Goal: Information Seeking & Learning: Check status

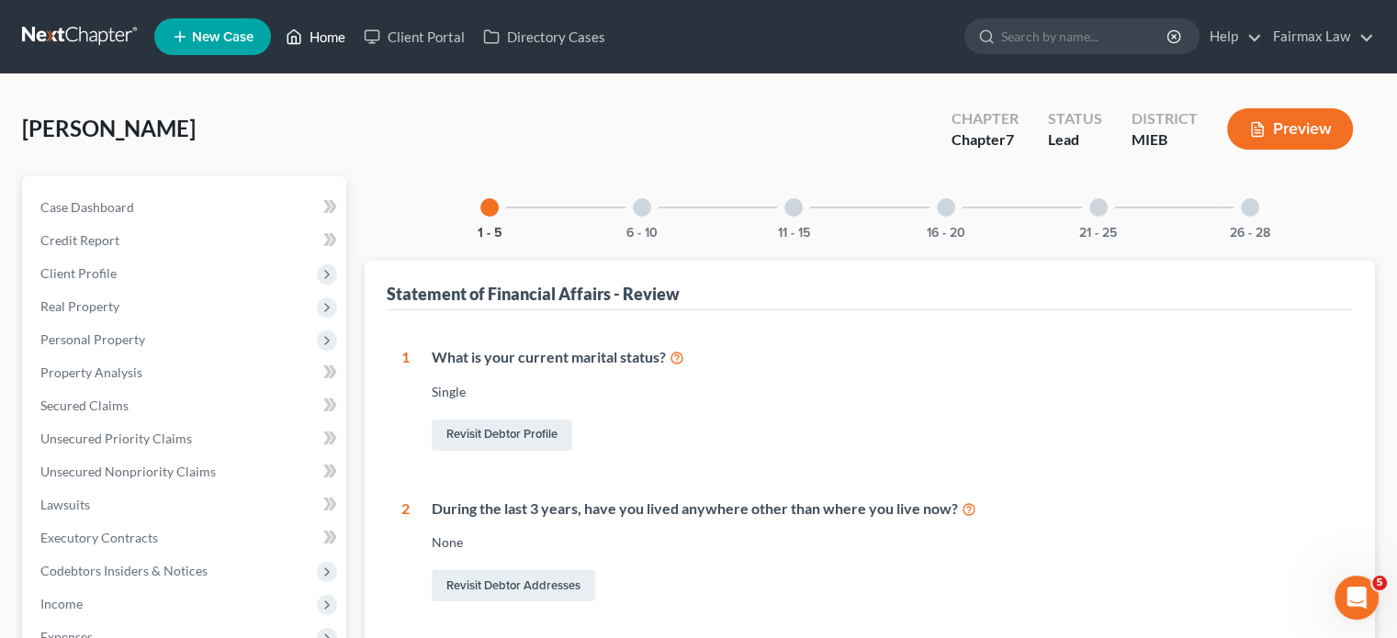
click at [354, 46] on link "Home" at bounding box center [315, 36] width 78 height 33
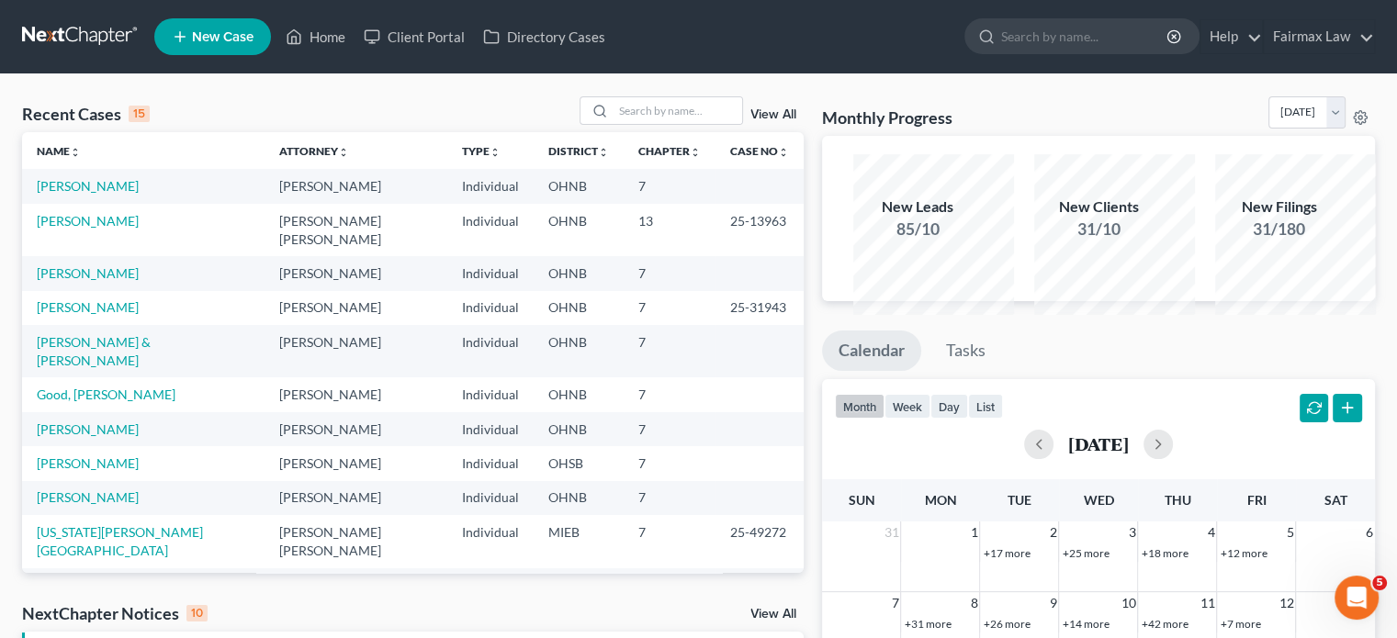
click at [603, 132] on div "Recent Cases 15 View All" at bounding box center [413, 114] width 782 height 36
click at [613, 124] on input "search" at bounding box center [677, 110] width 129 height 27
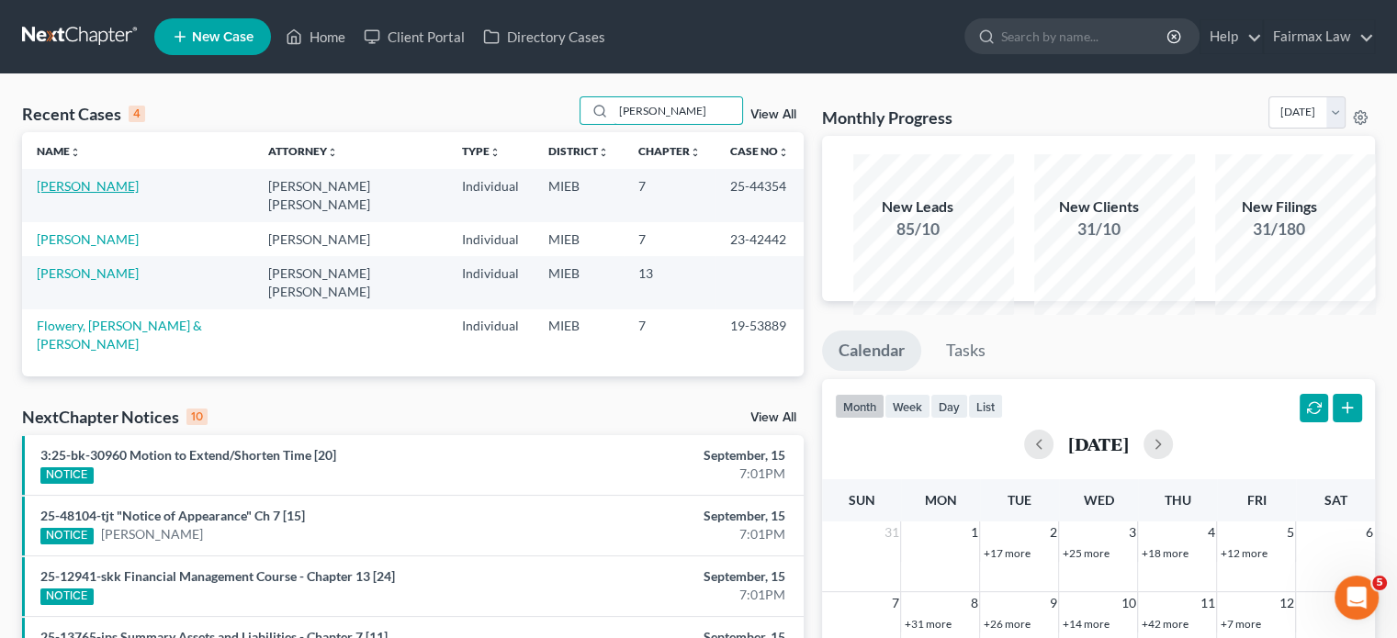
type input "[PERSON_NAME]"
click at [100, 194] on link "[PERSON_NAME]" at bounding box center [88, 186] width 102 height 16
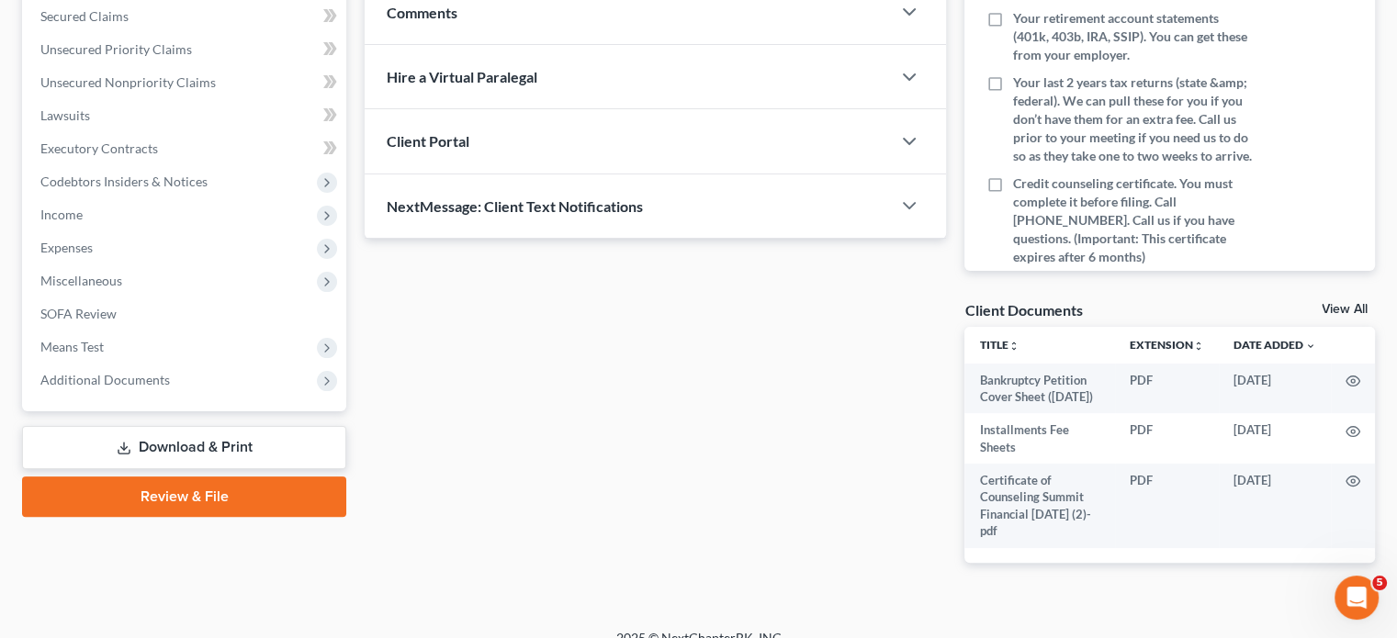
scroll to position [459, 0]
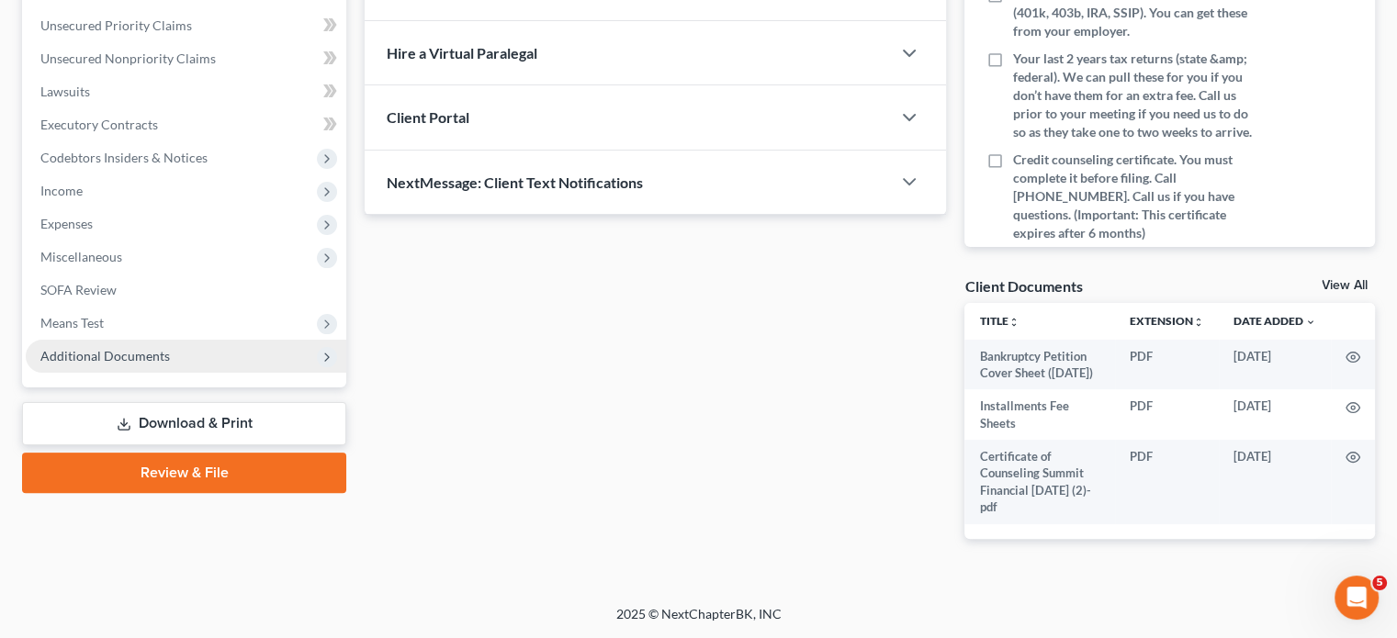
click at [170, 364] on span "Additional Documents" at bounding box center [104, 356] width 129 height 16
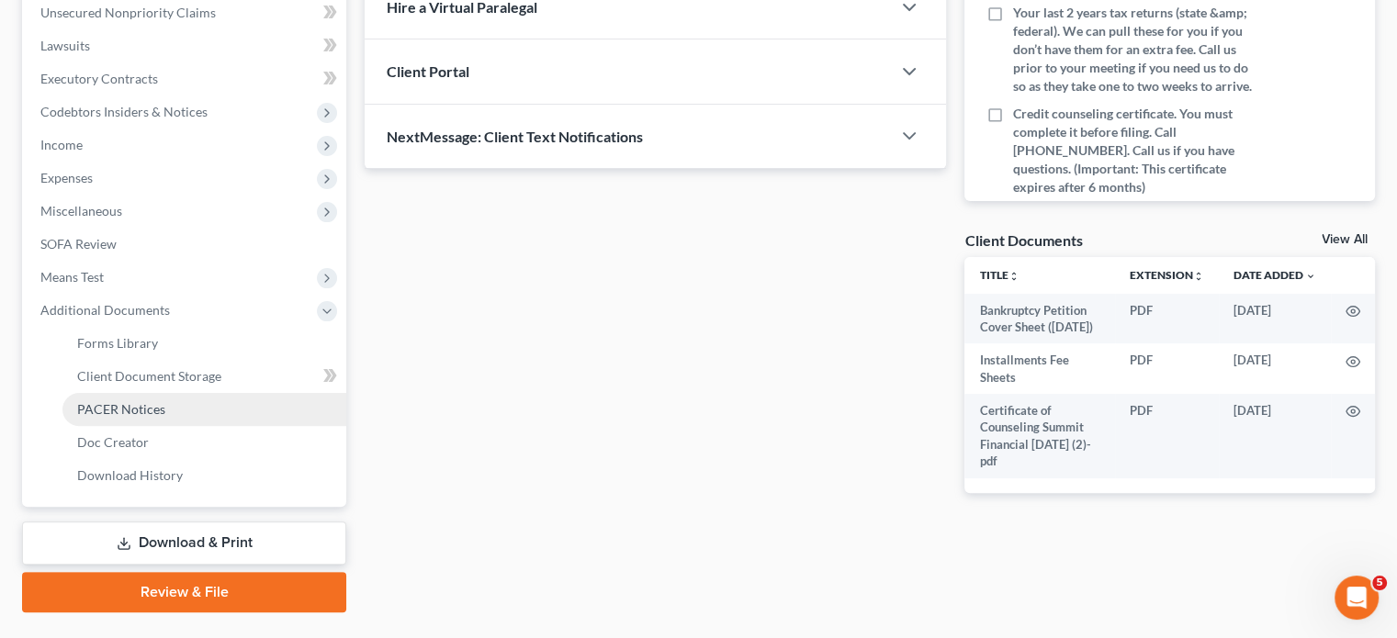
click at [165, 417] on span "PACER Notices" at bounding box center [121, 409] width 88 height 16
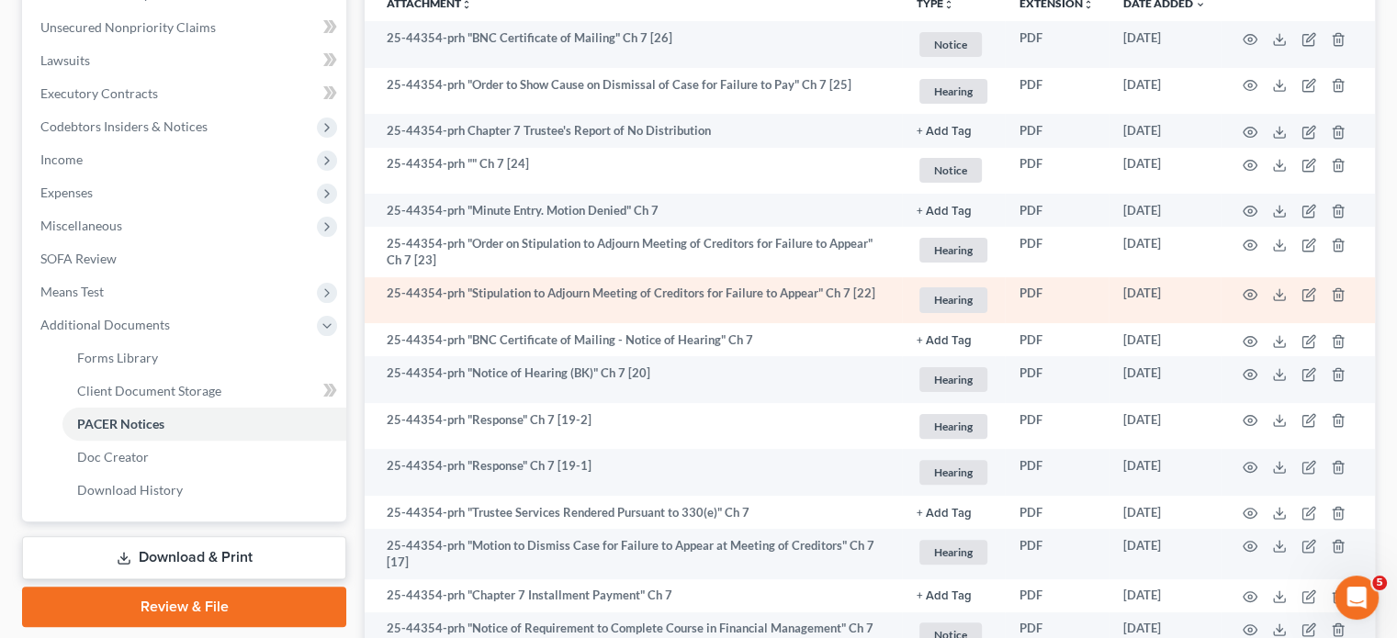
scroll to position [382, 0]
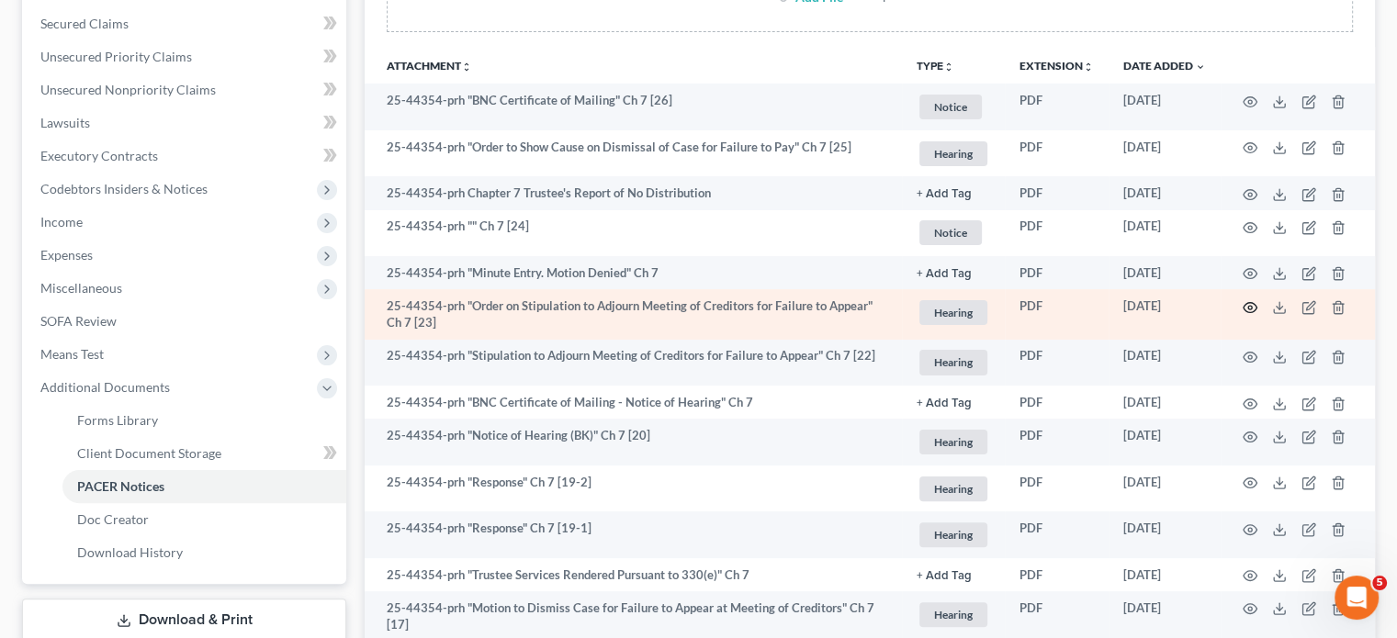
click at [1248, 309] on circle "button" at bounding box center [1250, 308] width 4 height 4
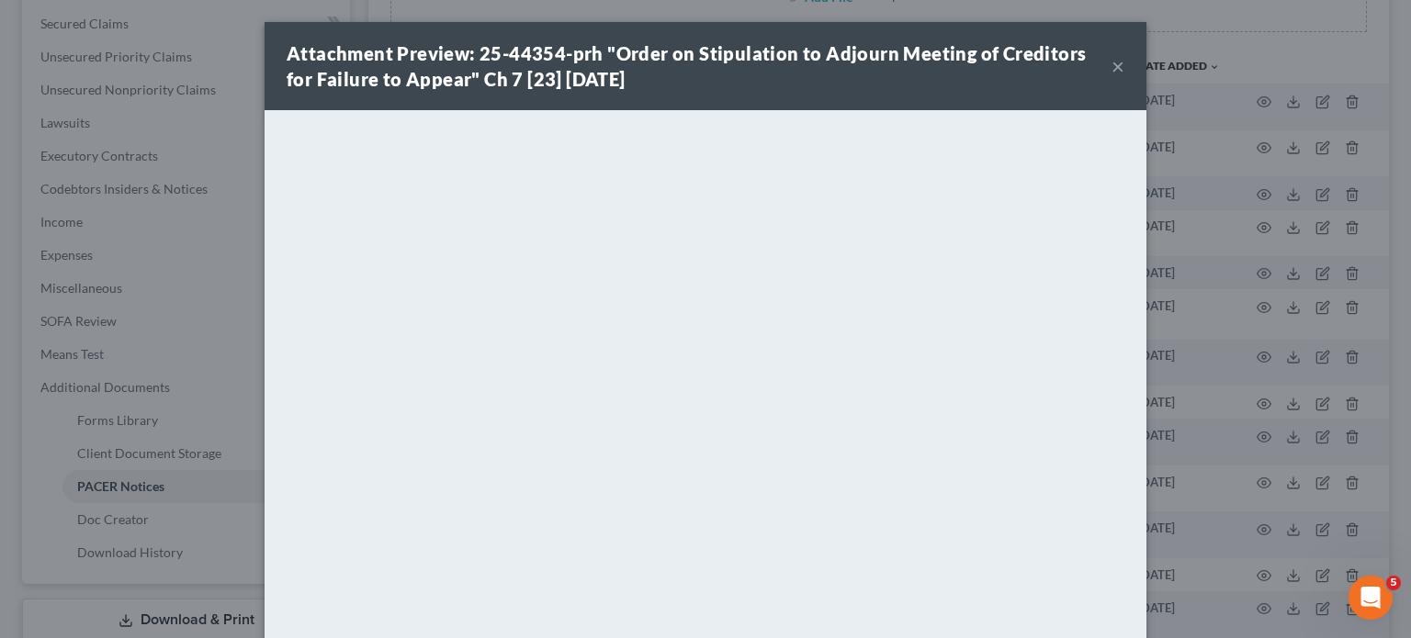
click at [1124, 77] on button "×" at bounding box center [1117, 66] width 13 height 22
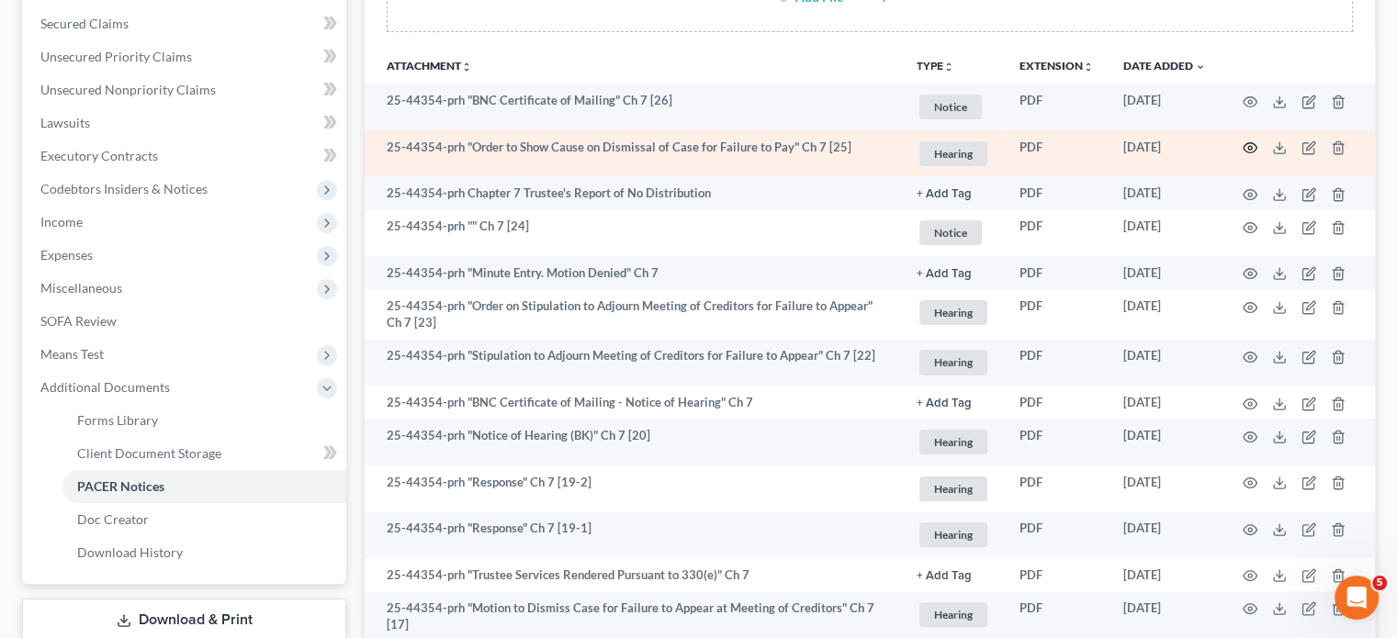
click at [1248, 150] on circle "button" at bounding box center [1250, 148] width 4 height 4
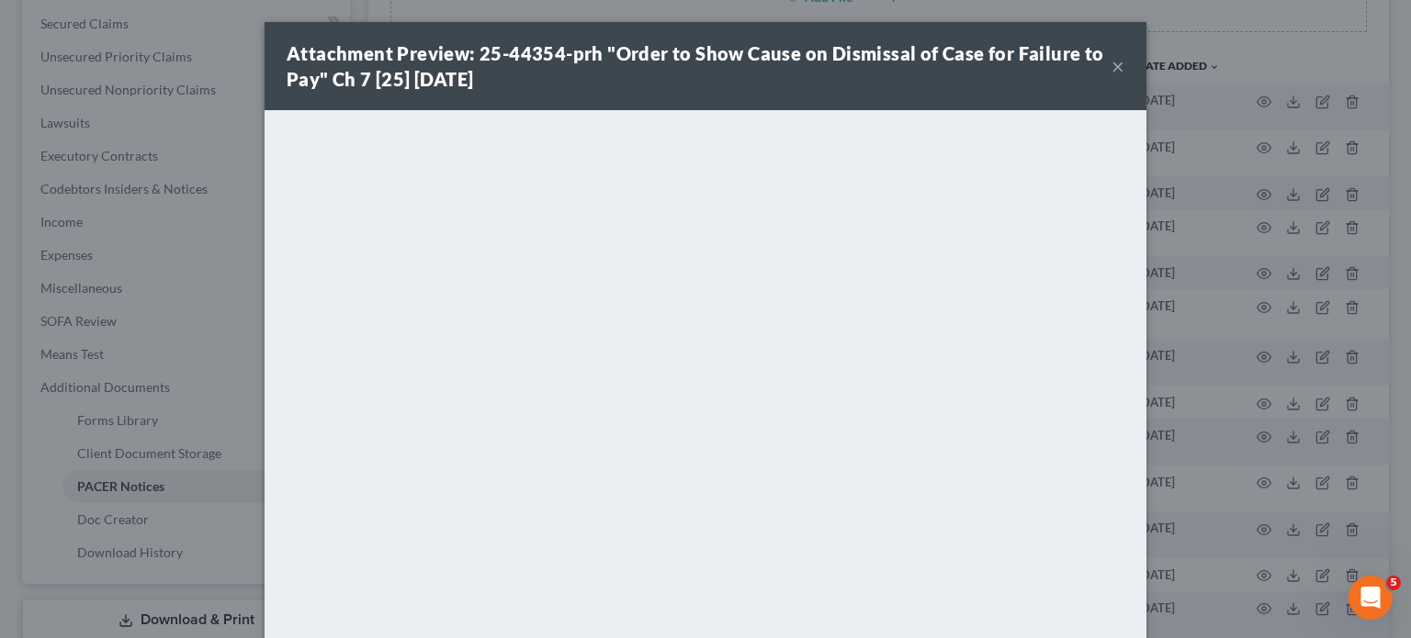
click at [1124, 77] on button "×" at bounding box center [1117, 66] width 13 height 22
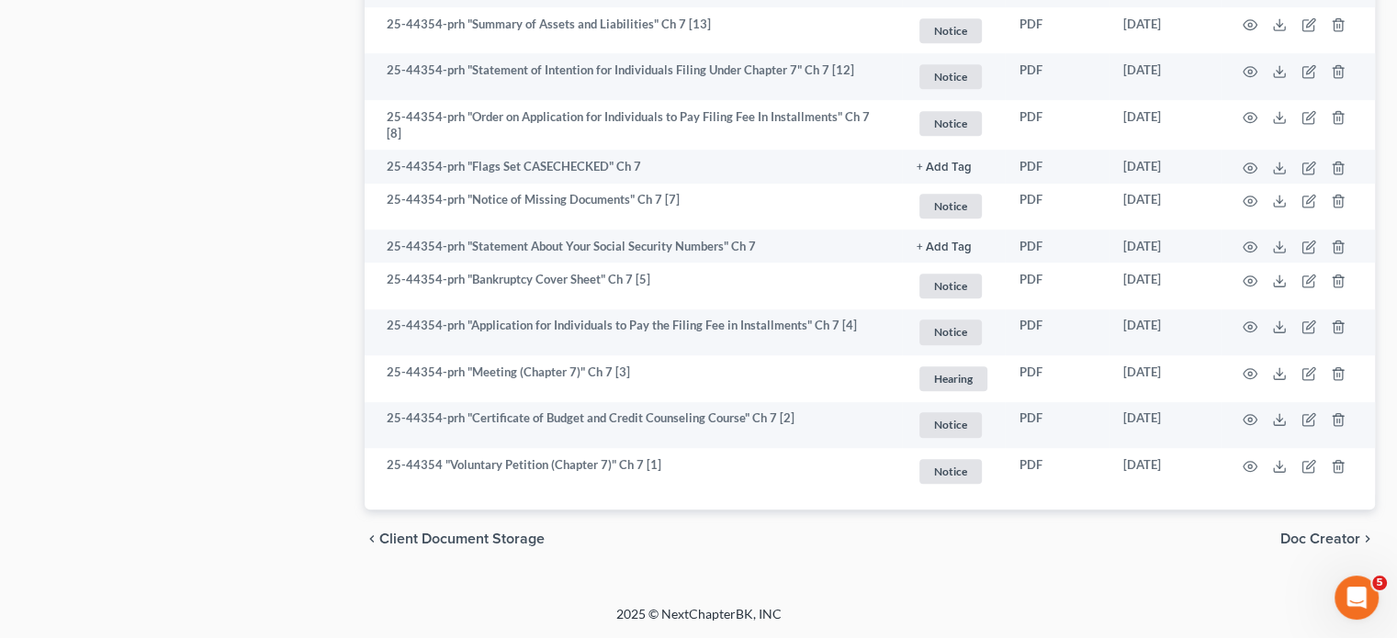
scroll to position [1731, 0]
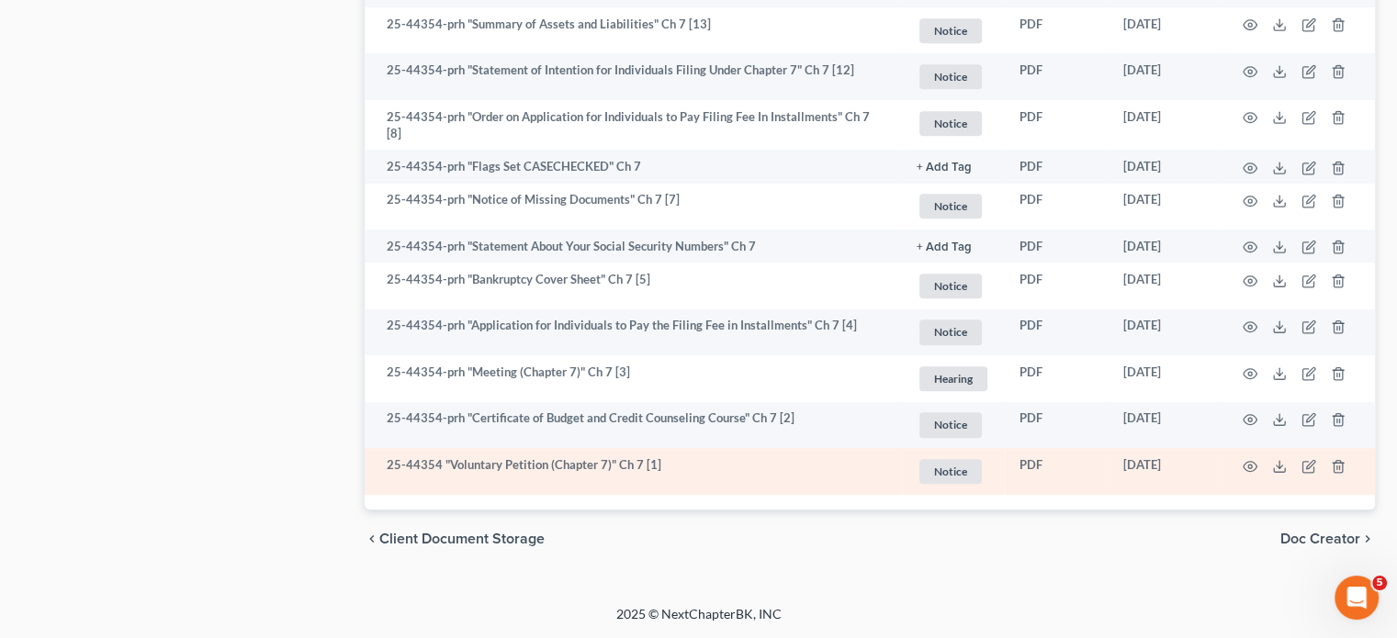
drag, startPoint x: 1152, startPoint y: 423, endPoint x: 1069, endPoint y: 427, distance: 82.7
click at [1108, 448] on td "[DATE]" at bounding box center [1164, 471] width 112 height 47
copy td "[DATE]"
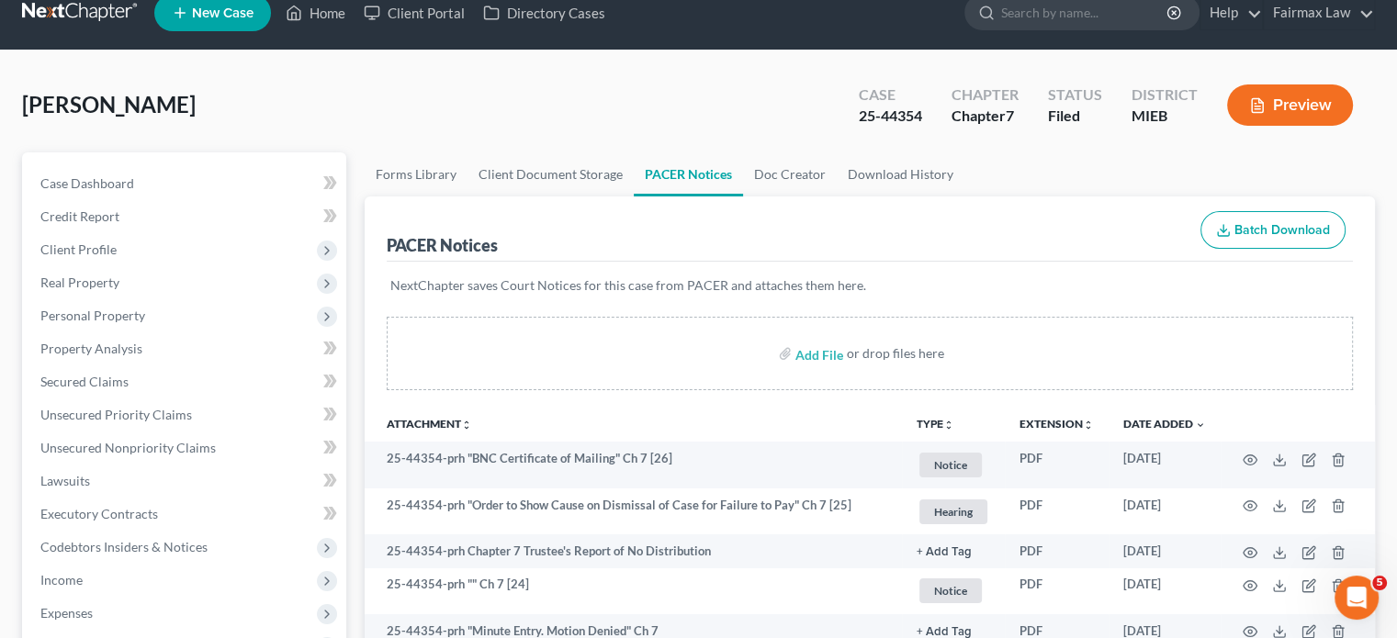
scroll to position [0, 0]
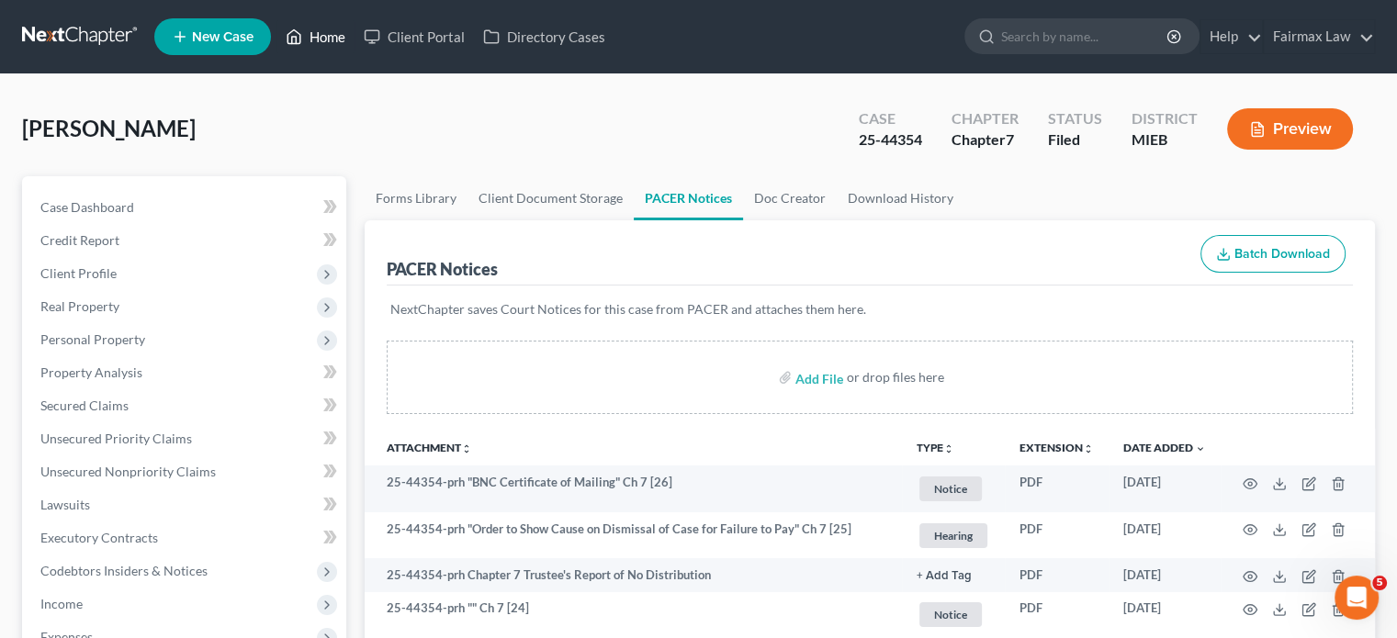
drag, startPoint x: 377, startPoint y: 33, endPoint x: 569, endPoint y: 114, distance: 209.1
click at [354, 33] on link "Home" at bounding box center [315, 36] width 78 height 33
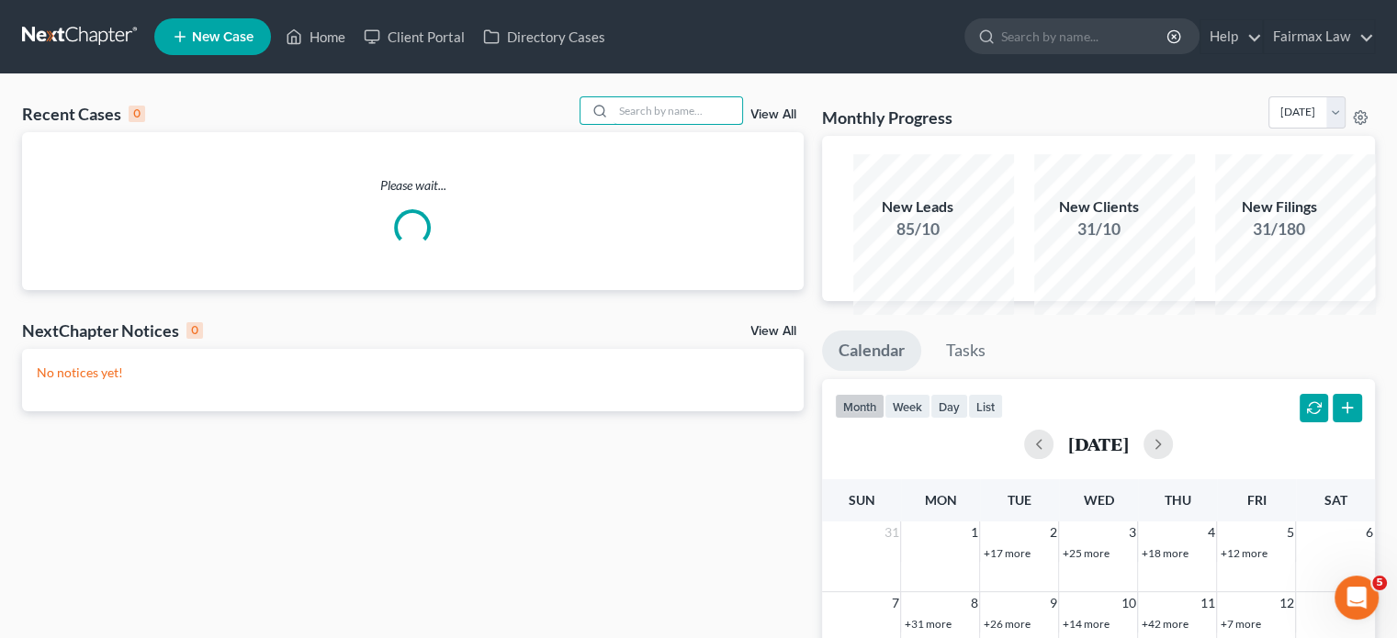
drag, startPoint x: 622, startPoint y: 146, endPoint x: 623, endPoint y: 156, distance: 10.1
click at [623, 132] on div "Recent Cases 0 View All" at bounding box center [413, 114] width 782 height 36
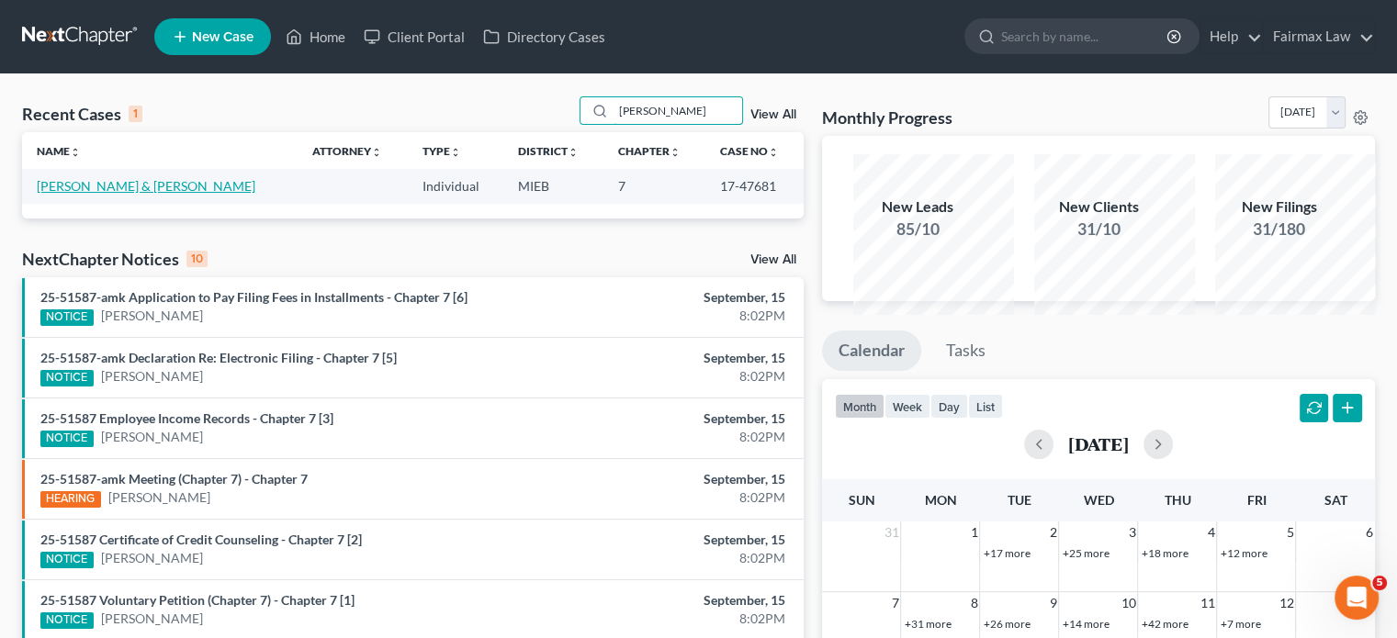
type input "[PERSON_NAME]"
click at [125, 194] on link "[PERSON_NAME] & [PERSON_NAME]" at bounding box center [146, 186] width 219 height 16
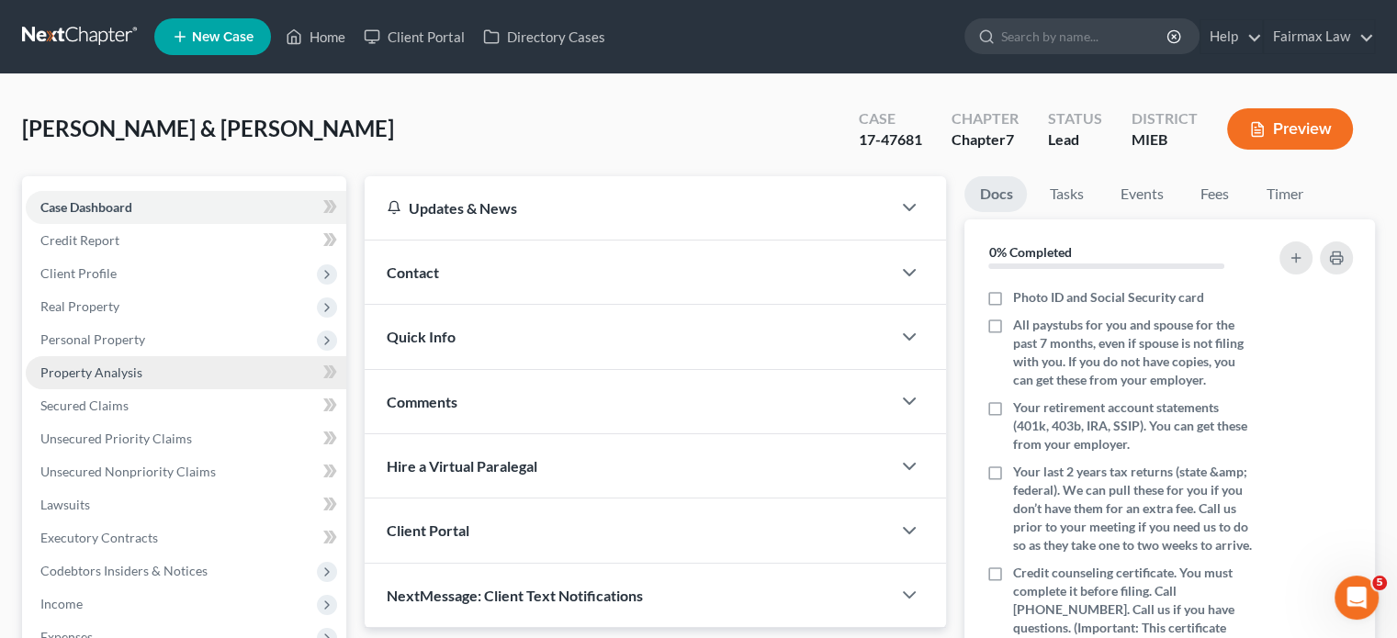
scroll to position [577, 0]
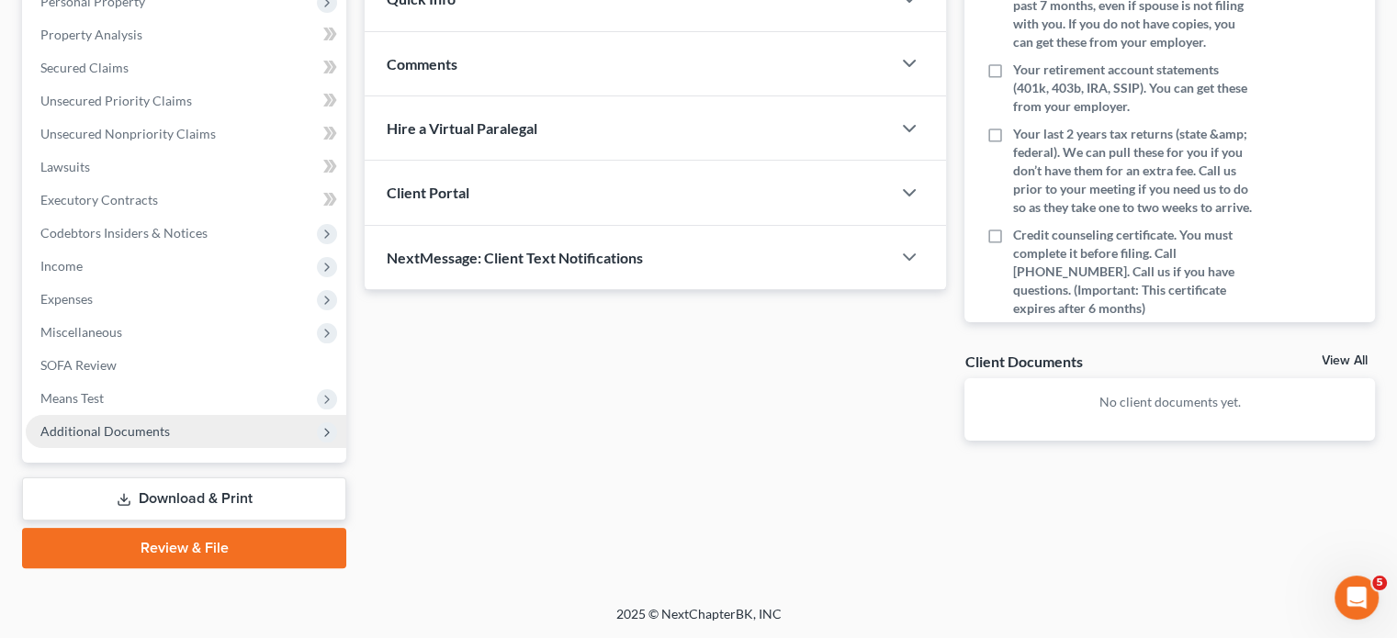
click at [170, 423] on span "Additional Documents" at bounding box center [104, 431] width 129 height 16
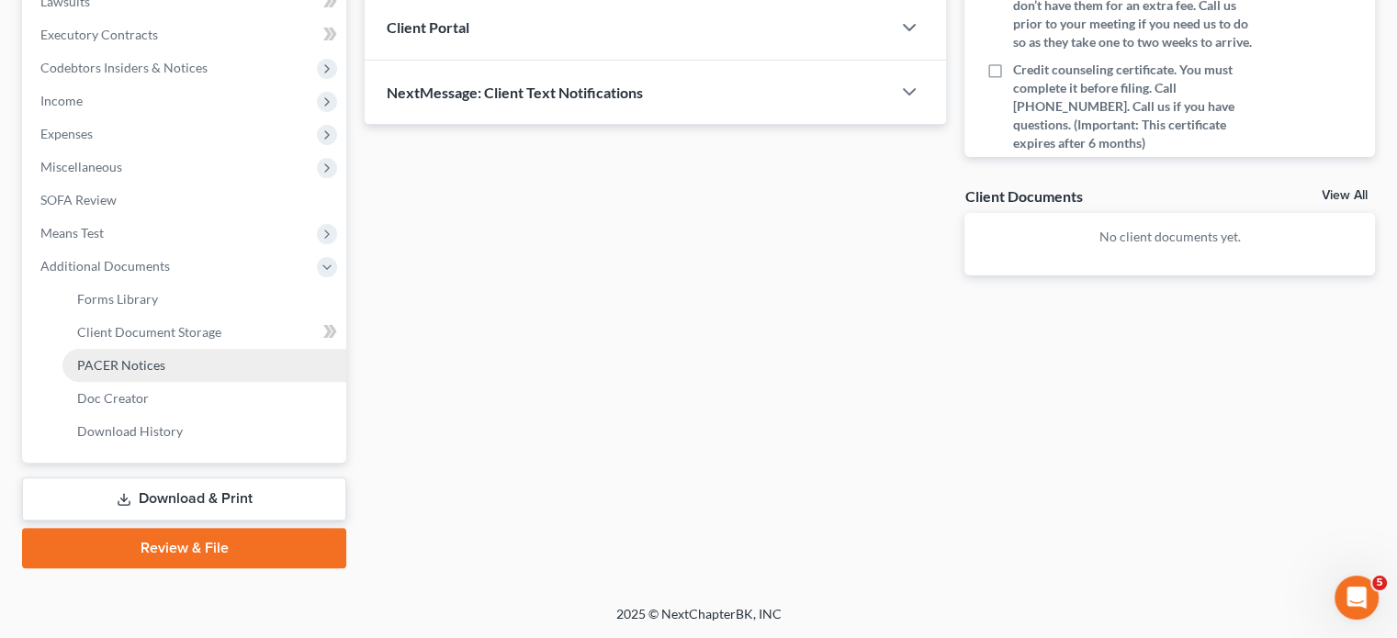
click at [165, 373] on span "PACER Notices" at bounding box center [121, 365] width 88 height 16
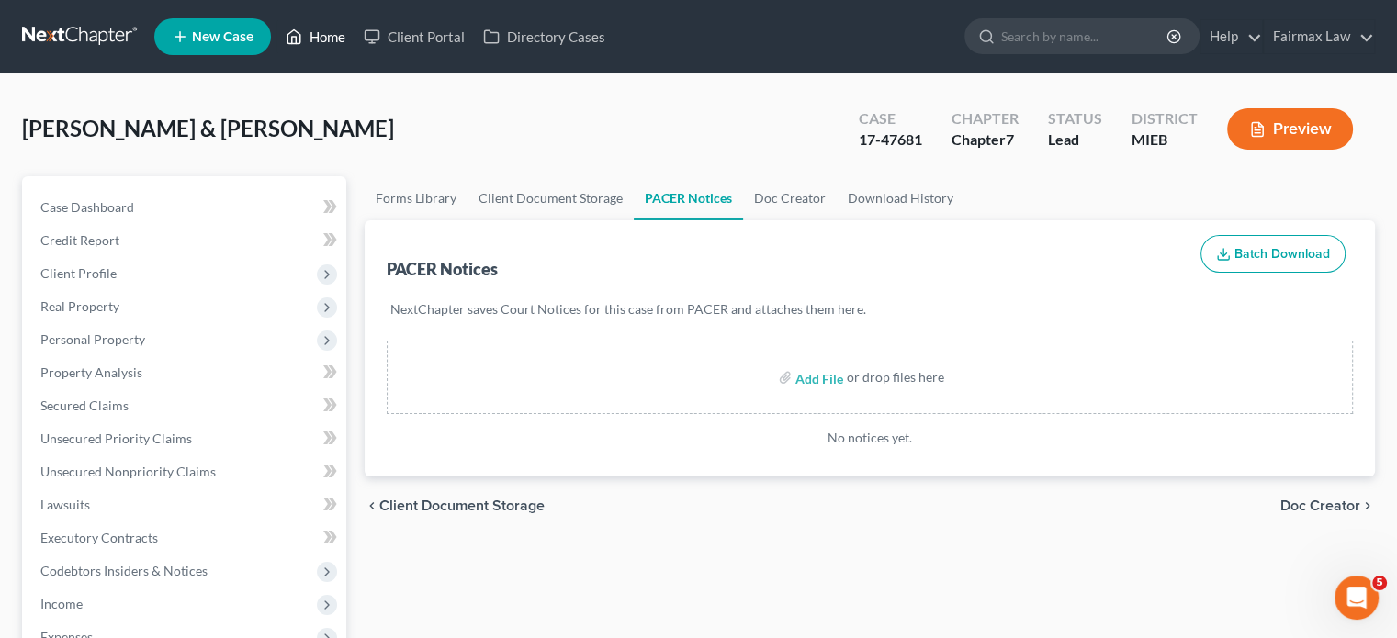
click at [354, 42] on link "Home" at bounding box center [315, 36] width 78 height 33
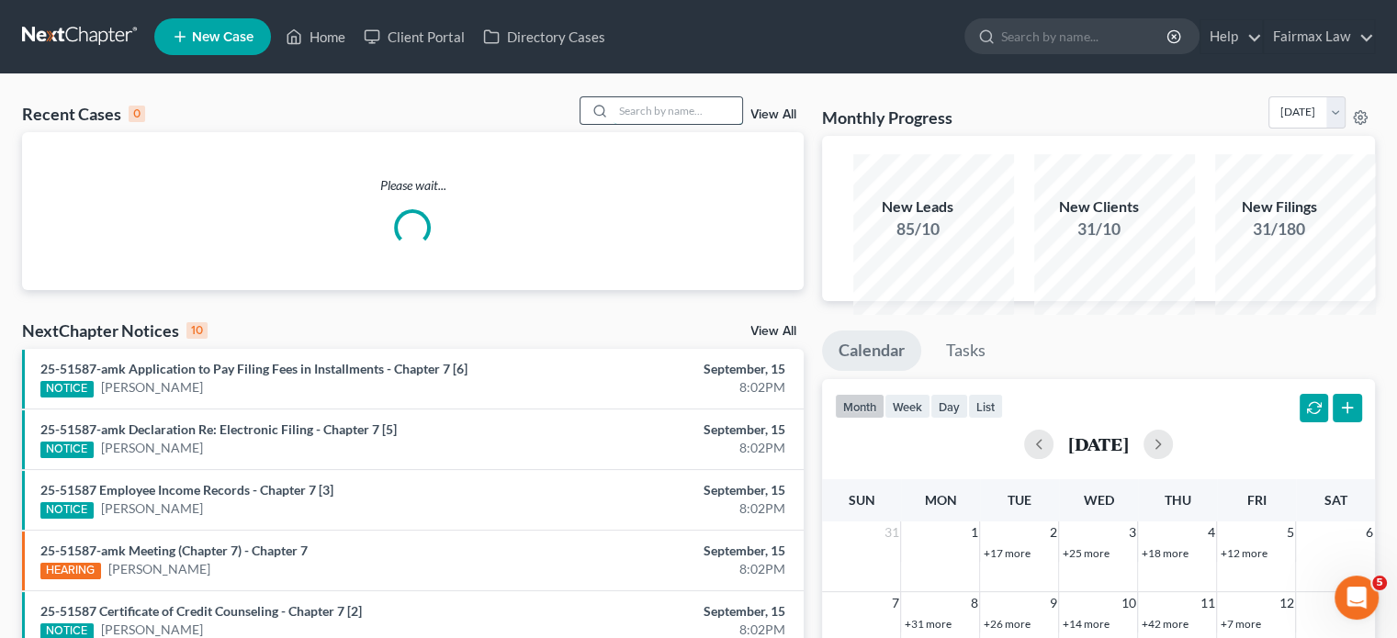
click at [643, 124] on input "search" at bounding box center [677, 110] width 129 height 27
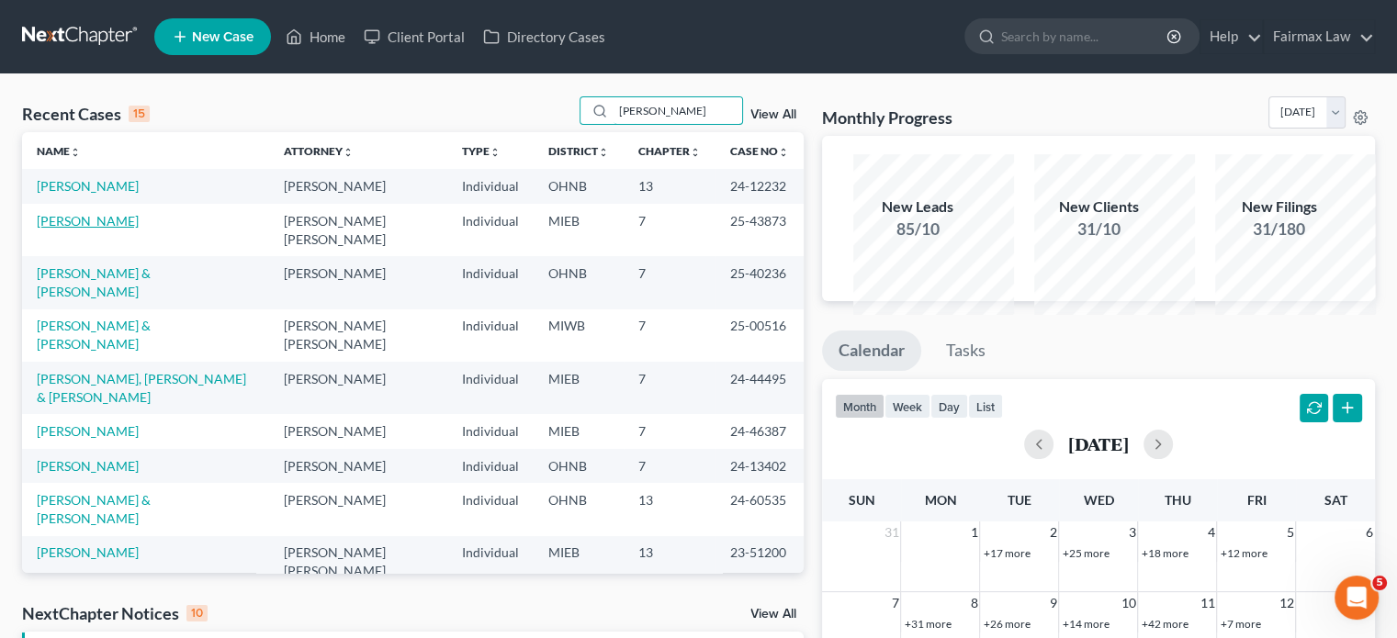
type input "[PERSON_NAME]"
click at [118, 229] on link "[PERSON_NAME]" at bounding box center [88, 221] width 102 height 16
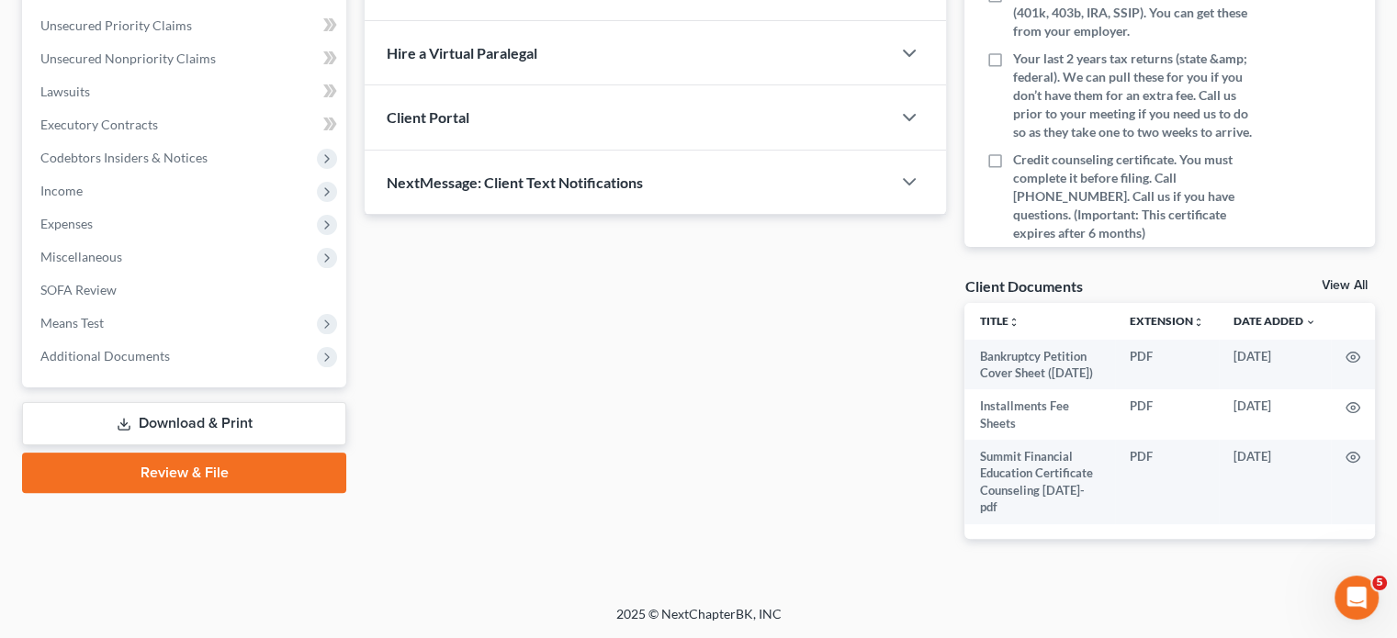
scroll to position [768, 0]
click at [170, 348] on span "Additional Documents" at bounding box center [104, 356] width 129 height 16
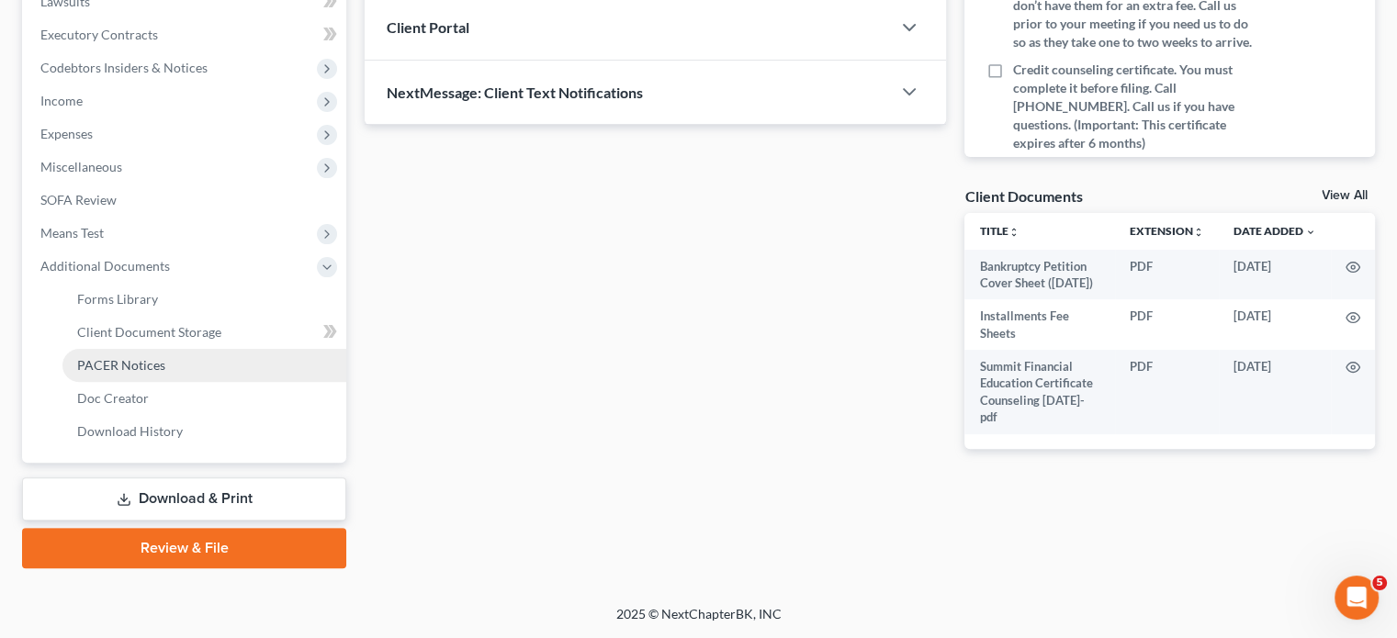
click at [153, 357] on span "PACER Notices" at bounding box center [121, 365] width 88 height 16
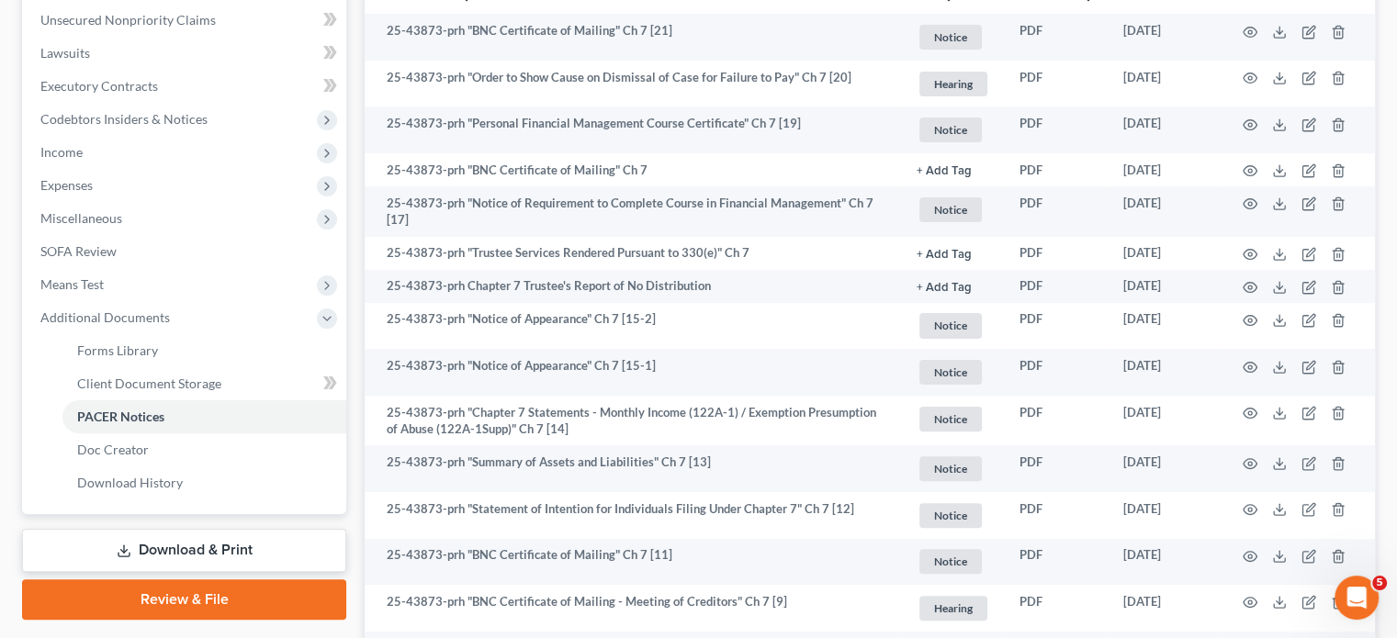
scroll to position [459, 0]
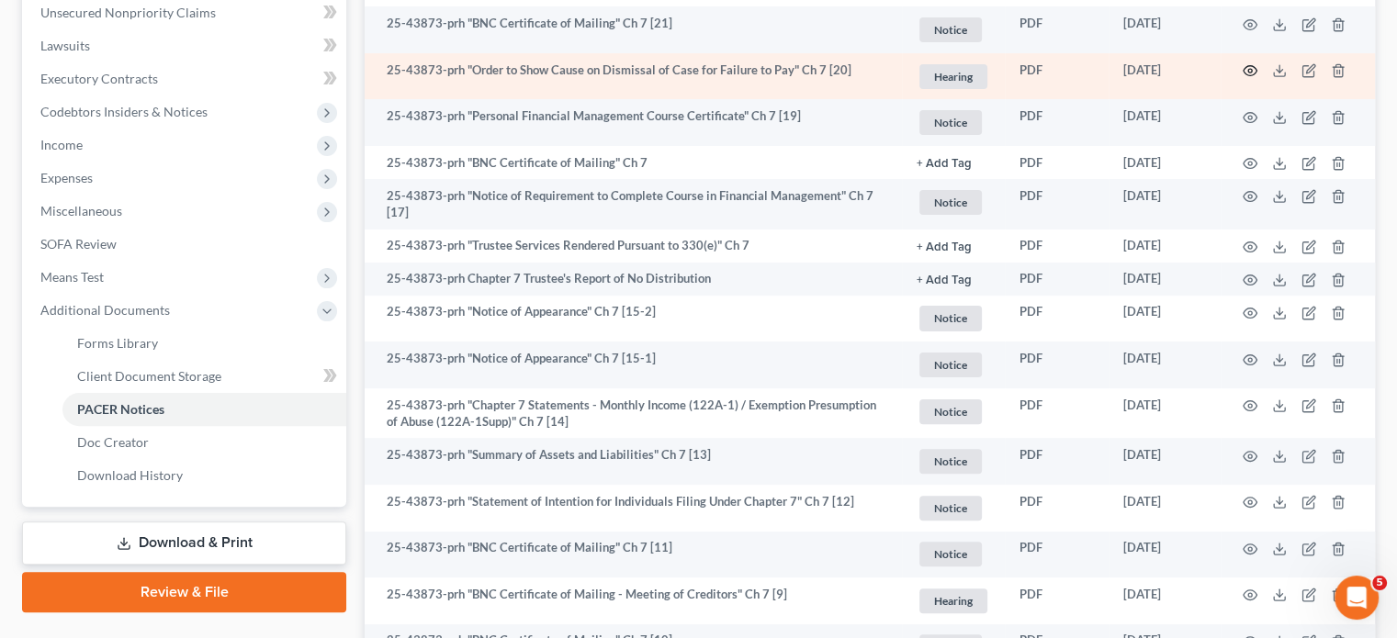
click at [1243, 78] on icon "button" at bounding box center [1250, 70] width 15 height 15
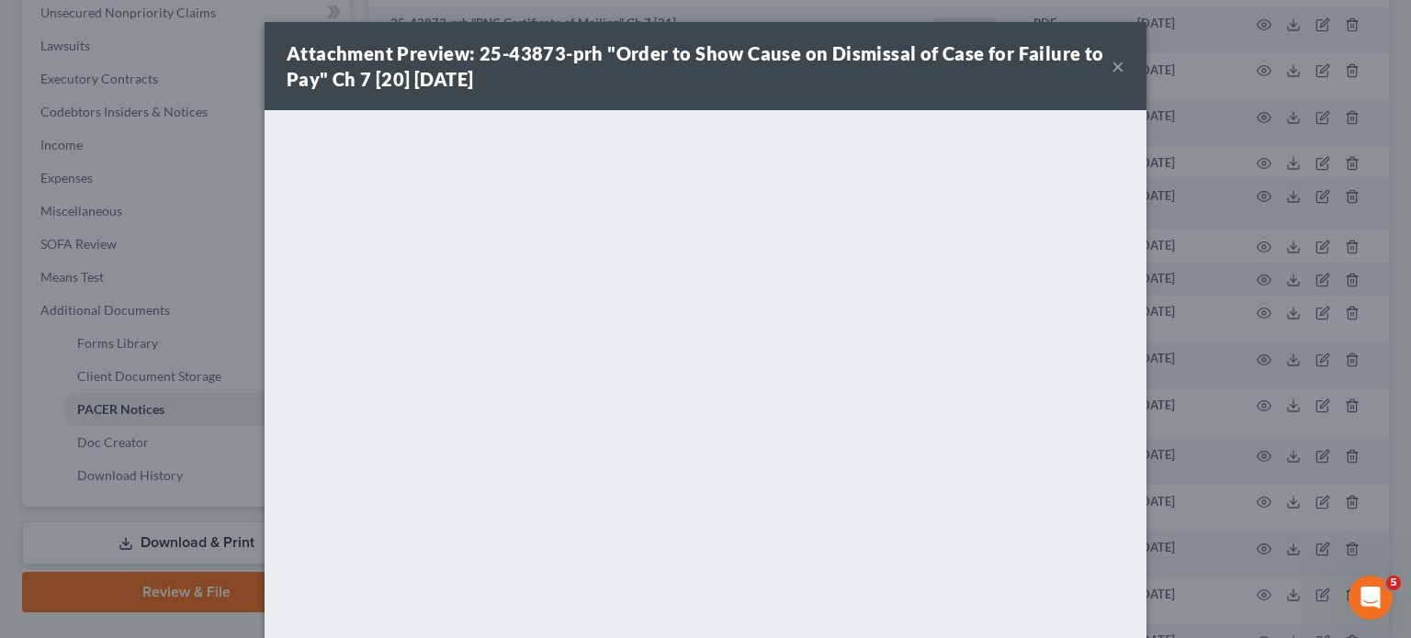
click at [1146, 88] on div "Attachment Preview: 25-43873-prh "Order to Show Cause on Dismissal of Case for …" at bounding box center [705, 66] width 882 height 88
click at [1124, 77] on button "×" at bounding box center [1117, 66] width 13 height 22
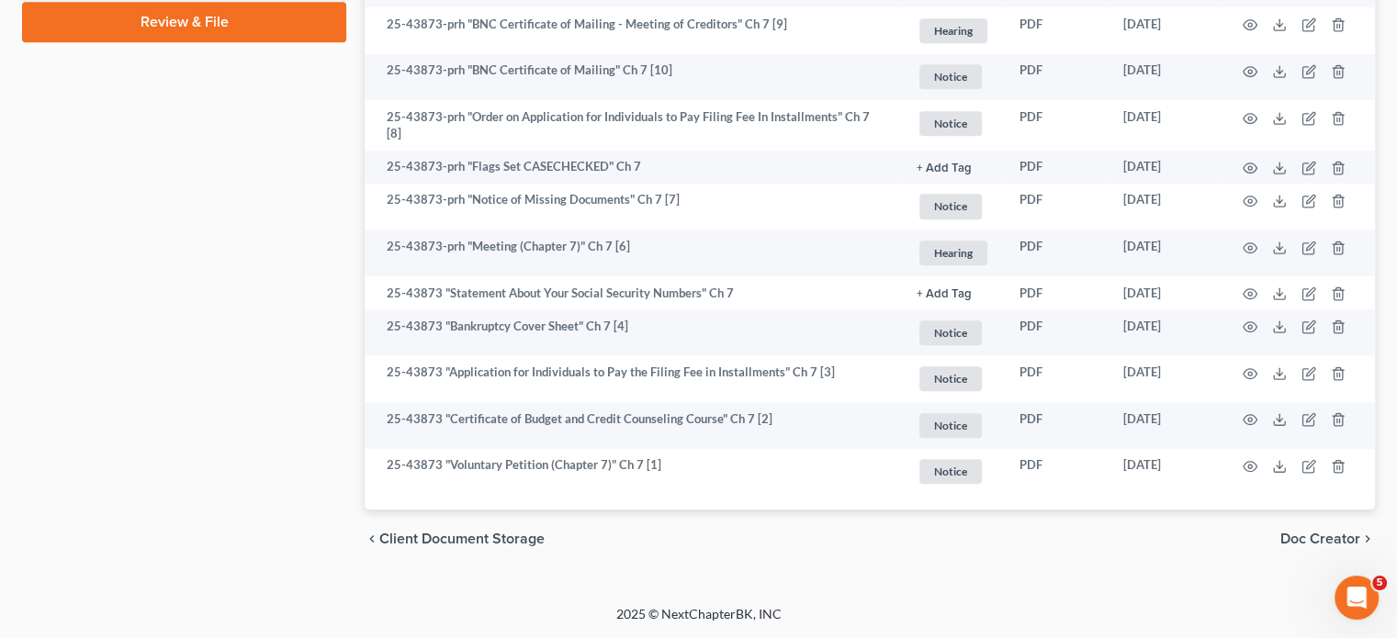
scroll to position [1524, 0]
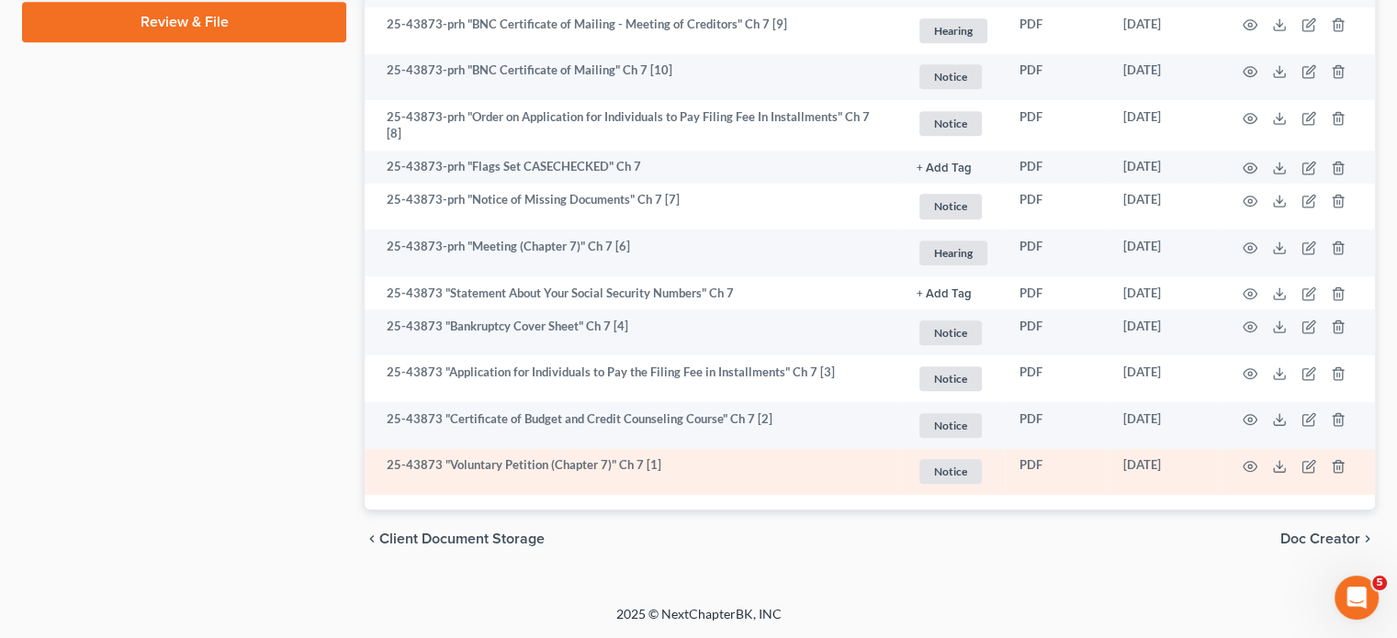
drag, startPoint x: 1161, startPoint y: 431, endPoint x: 1053, endPoint y: 436, distance: 107.6
click at [1108, 449] on td "[DATE]" at bounding box center [1164, 472] width 112 height 47
copy td "[DATE]"
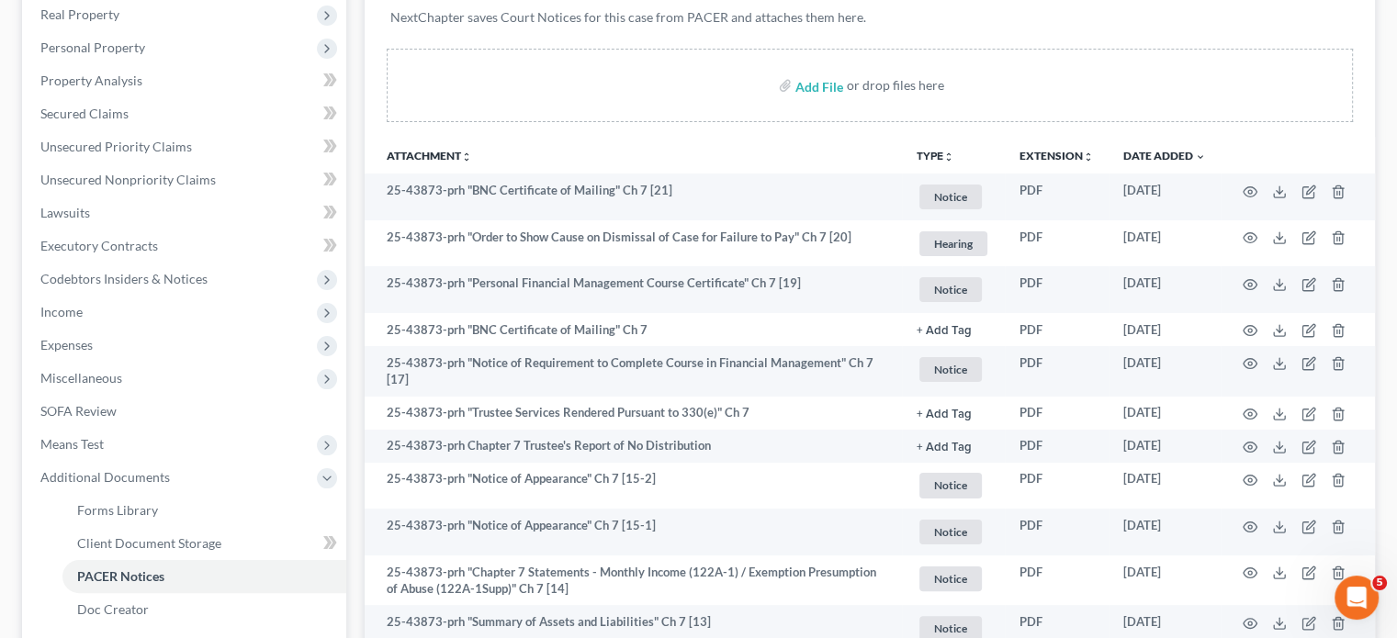
scroll to position [0, 0]
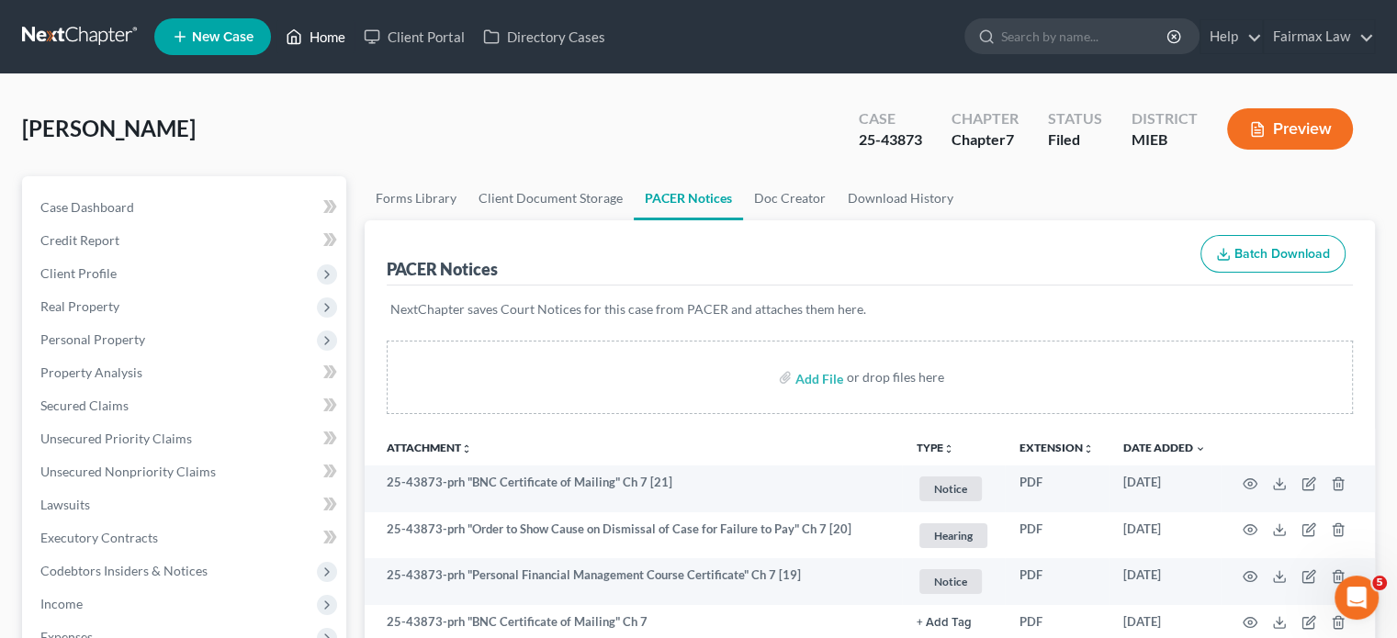
click at [354, 43] on link "Home" at bounding box center [315, 36] width 78 height 33
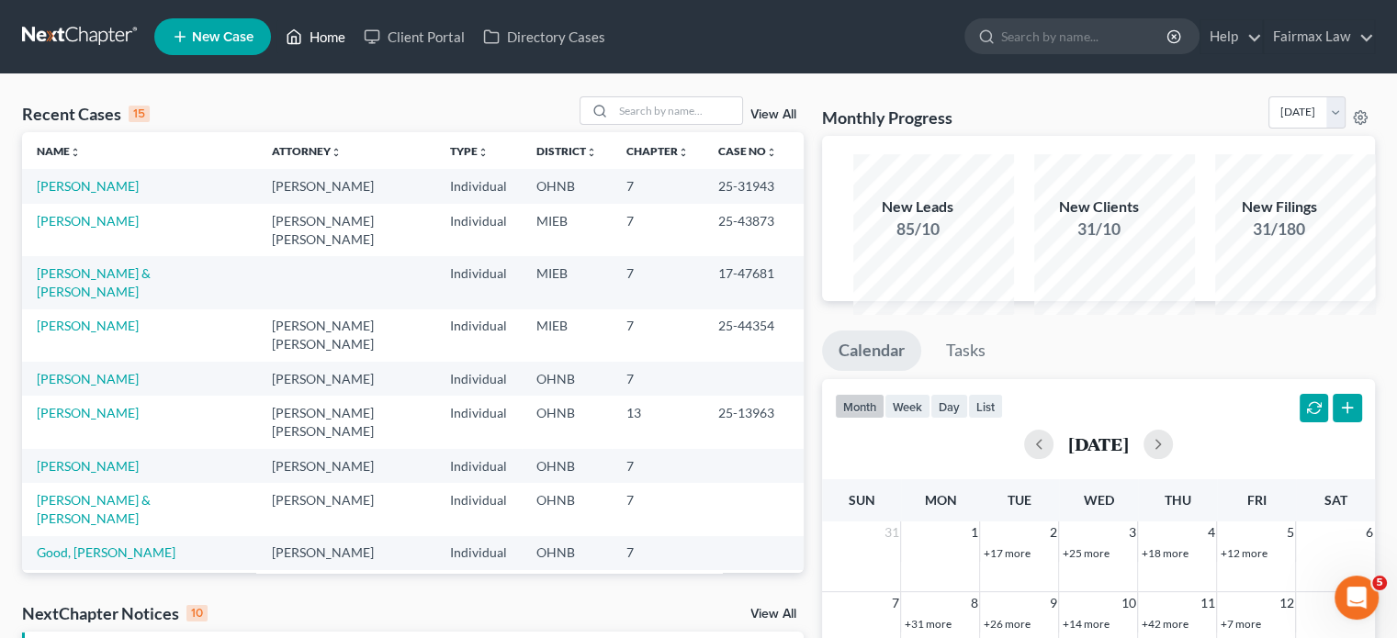
drag, startPoint x: 375, startPoint y: 43, endPoint x: 386, endPoint y: 69, distance: 28.0
drag, startPoint x: 386, startPoint y: 69, endPoint x: 422, endPoint y: 72, distance: 36.8
click at [422, 72] on nav "Home New Case Client Portal Directory Cases Fairmax Law [EMAIL_ADDRESS][DOMAIN_…" at bounding box center [698, 36] width 1397 height 73
